Goal: Task Accomplishment & Management: Manage account settings

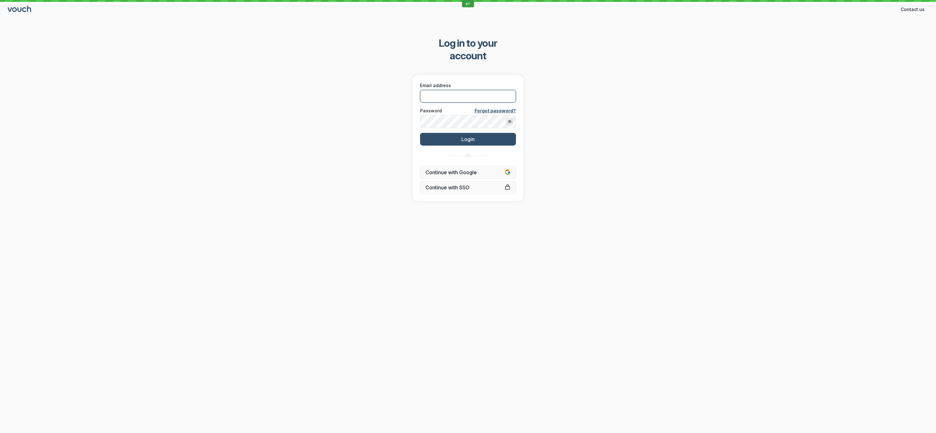
click at [469, 90] on input "Email address" at bounding box center [468, 96] width 96 height 13
paste input "[PERSON_NAME][EMAIL_ADDRESS][DOMAIN_NAME]"
type input "[PERSON_NAME][EMAIL_ADDRESS][DOMAIN_NAME]"
click at [378, 116] on div "Log in to your account Email address [PERSON_NAME][EMAIL_ADDRESS][DOMAIN_NAME] …" at bounding box center [468, 119] width 936 height 184
click at [433, 133] on button "Login" at bounding box center [468, 139] width 96 height 13
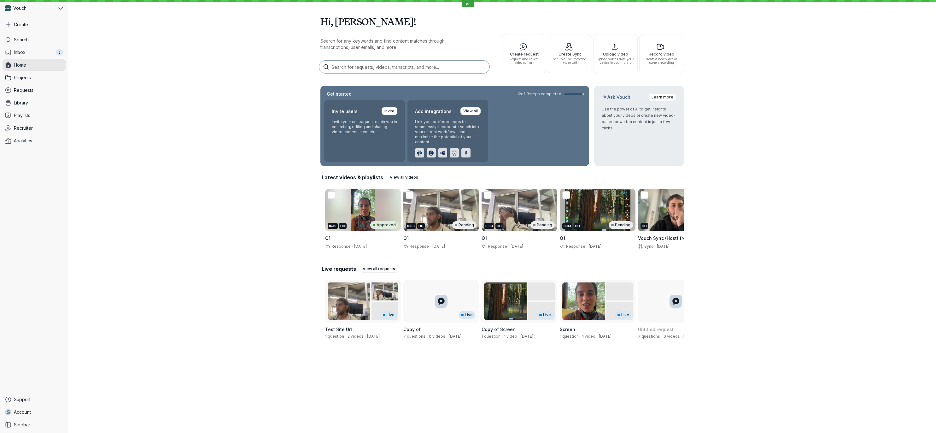
click at [172, 110] on div "Hi, [PERSON_NAME]! Search for any keywords and find content matches through tra…" at bounding box center [502, 177] width 868 height 355
click at [38, 54] on link "Inbox 8" at bounding box center [34, 52] width 63 height 11
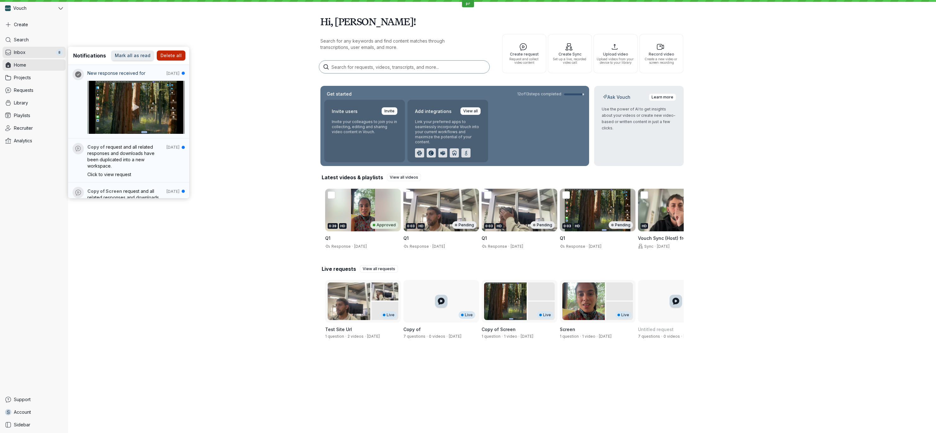
click at [133, 95] on img at bounding box center [136, 107] width 98 height 53
click at [262, 100] on div "Hi, [PERSON_NAME]! Search for any keywords and find content matches through tra…" at bounding box center [502, 177] width 868 height 355
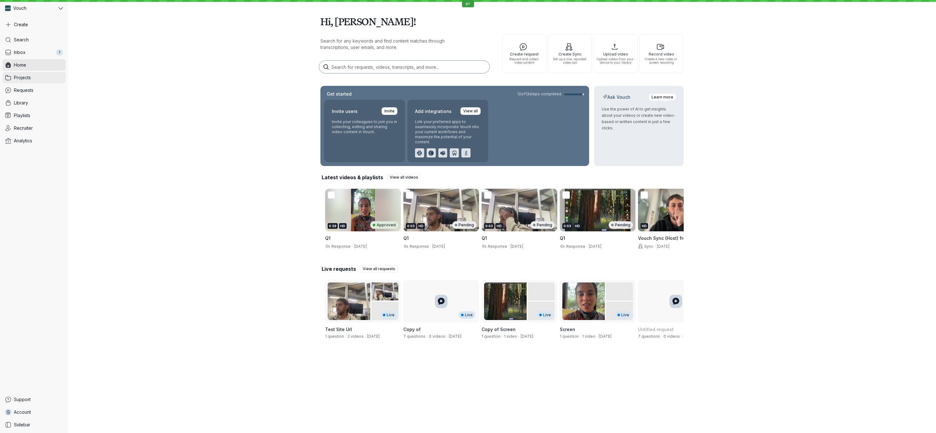
click at [29, 77] on span "Projects" at bounding box center [22, 77] width 17 height 6
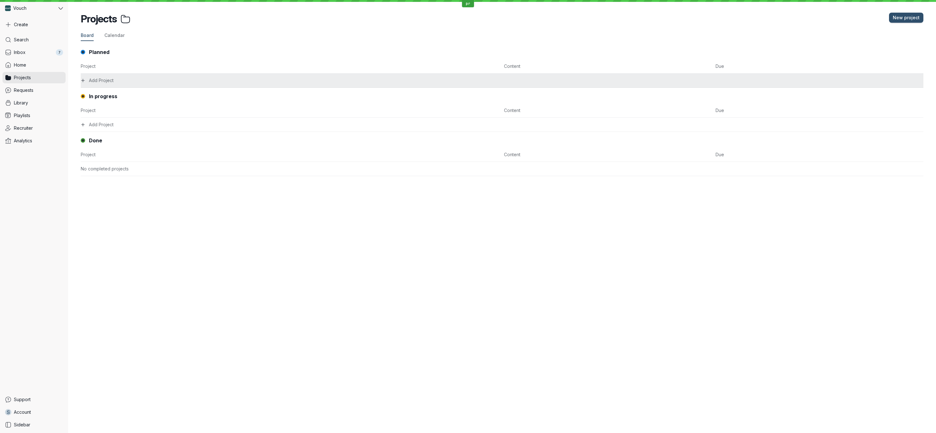
click at [176, 84] on button "Add Project" at bounding box center [502, 80] width 842 height 14
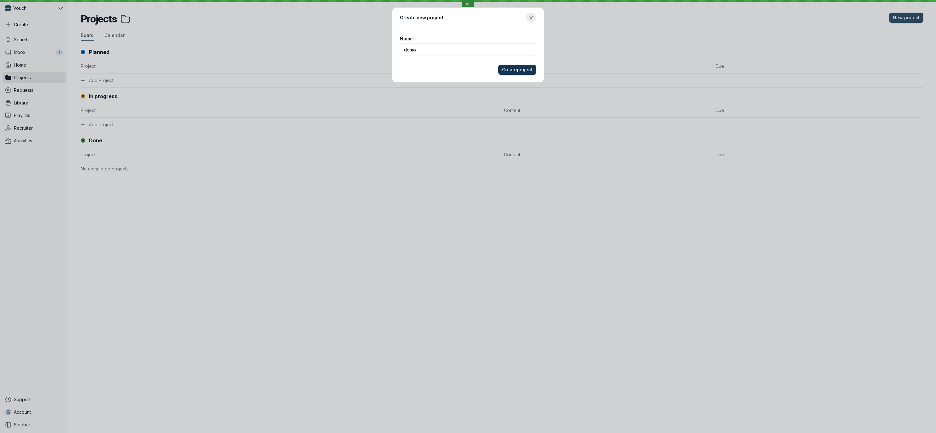
type input "demo"
click at [515, 68] on span "Create project" at bounding box center [517, 70] width 30 height 6
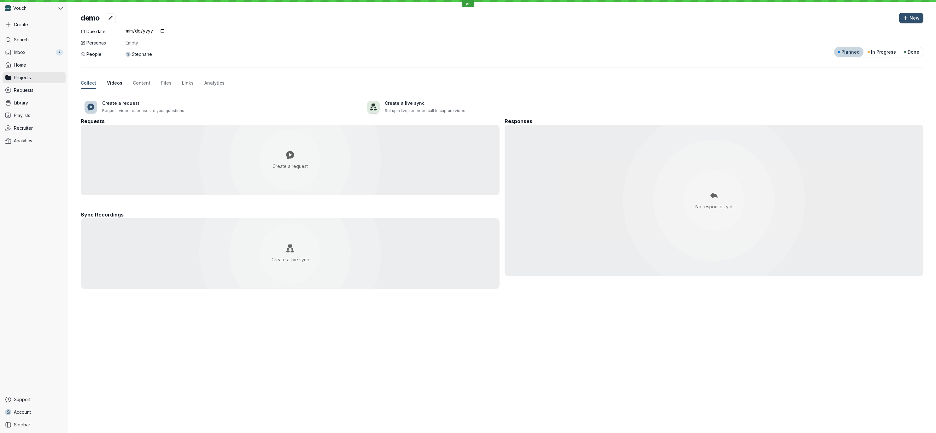
click at [114, 80] on span "Videos" at bounding box center [114, 83] width 15 height 6
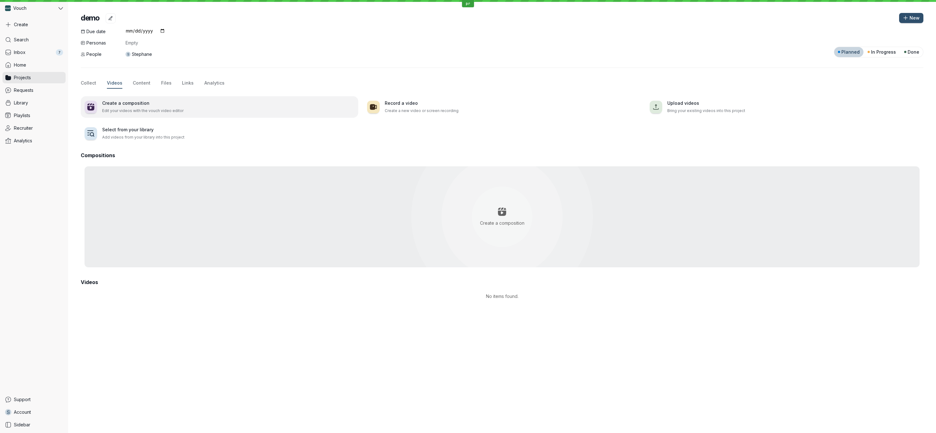
click at [119, 106] on div "Create a composition Edit your videos with the vouch video editor" at bounding box center [228, 107] width 252 height 14
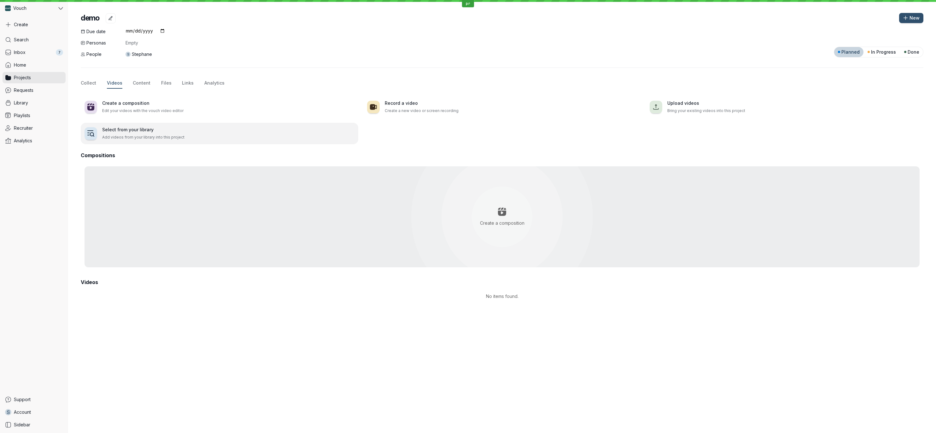
click at [118, 133] on div "Select from your library Add videos from your library into this project" at bounding box center [228, 133] width 252 height 14
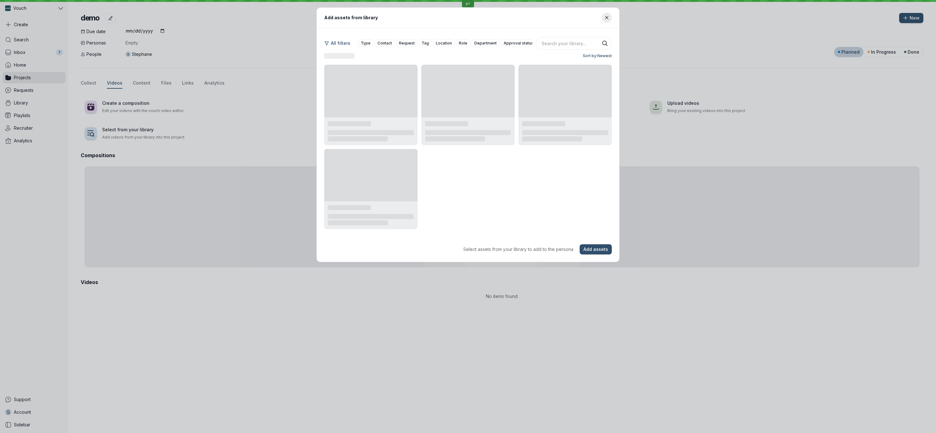
click at [276, 115] on div "Add assets from library All filters Type Contact Request Tag Location Role Depa…" at bounding box center [468, 135] width 921 height 254
click at [608, 19] on icon "Close modal" at bounding box center [606, 17] width 5 height 5
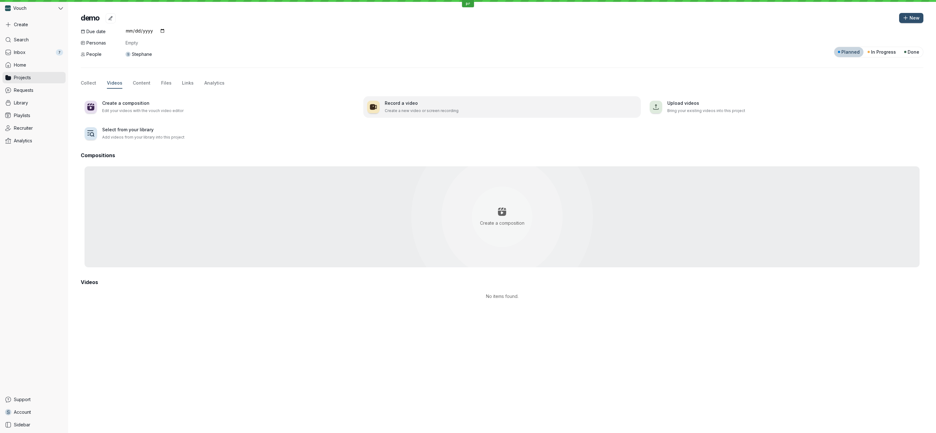
click at [416, 108] on p "Create a new video or screen recording" at bounding box center [511, 111] width 252 height 6
